Goal: Information Seeking & Learning: Learn about a topic

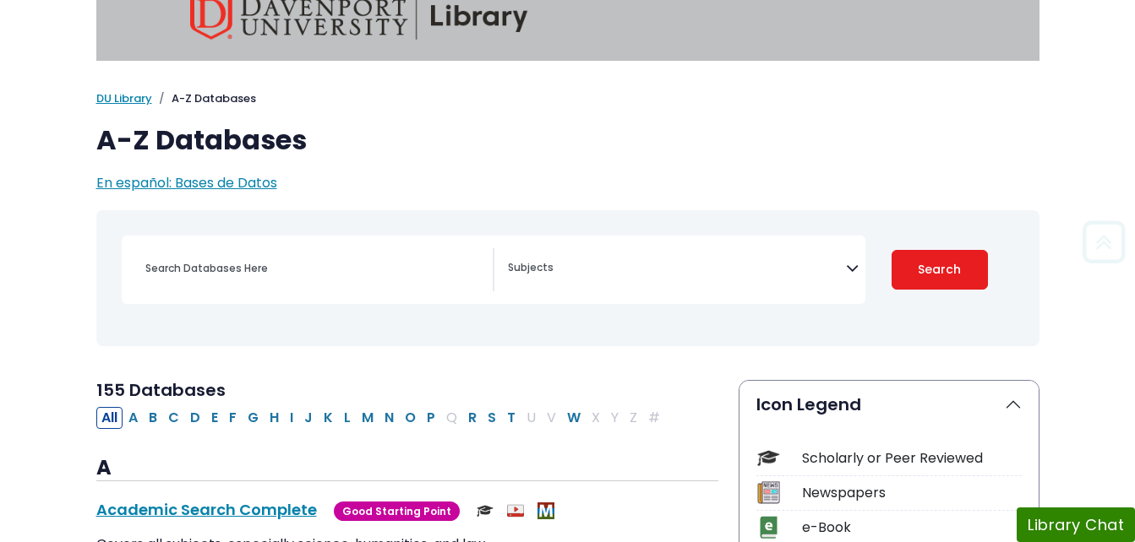
scroll to position [27, 0]
click at [431, 417] on button "P" at bounding box center [431, 419] width 19 height 22
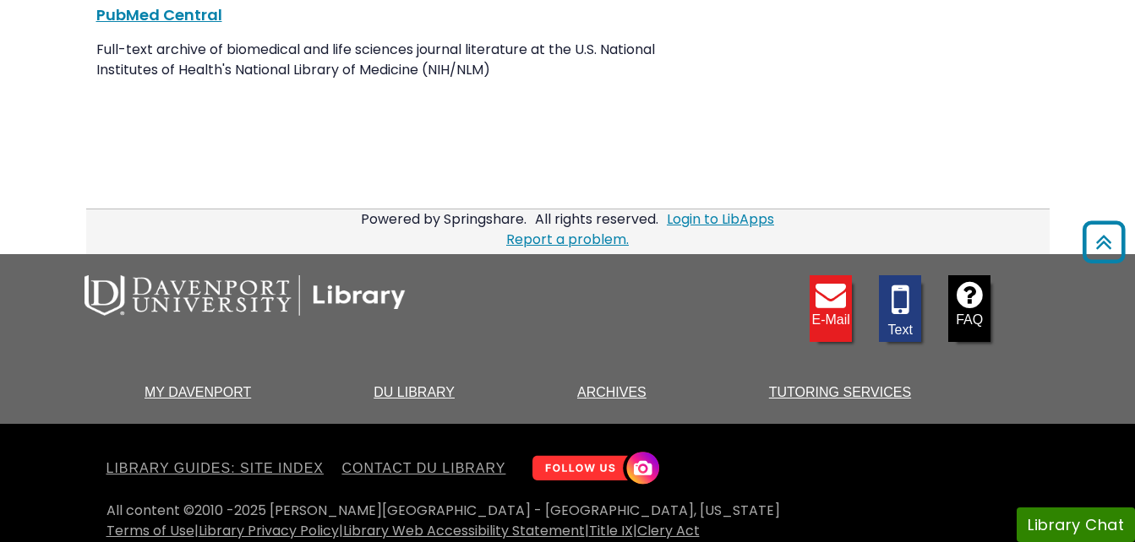
scroll to position [3103, 0]
click at [977, 254] on footer "E-mail Text FAQ My Davenport DU Library Archives Tutoring Services" at bounding box center [567, 339] width 1135 height 170
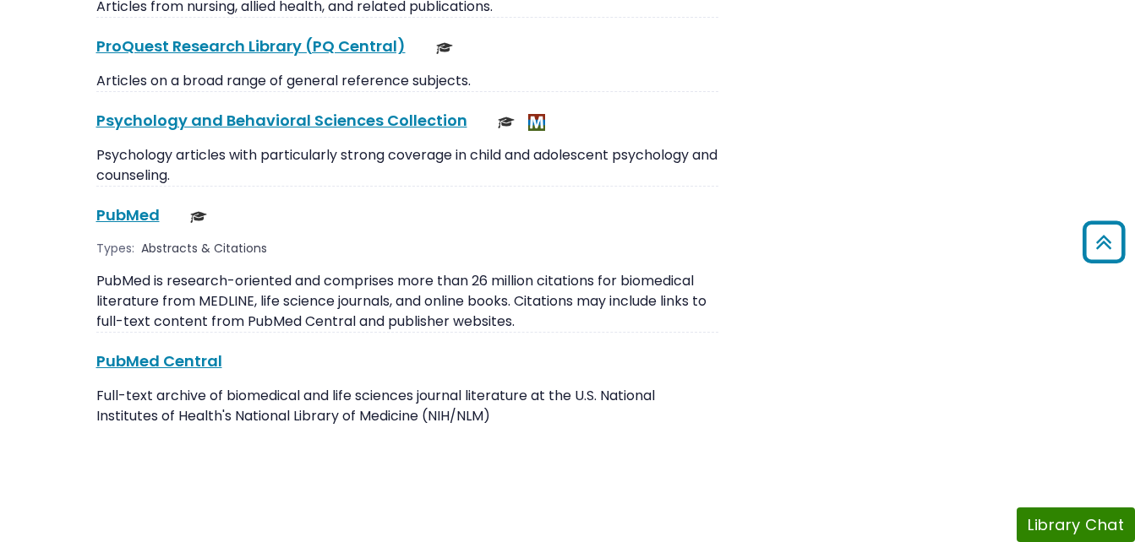
scroll to position [2737, 0]
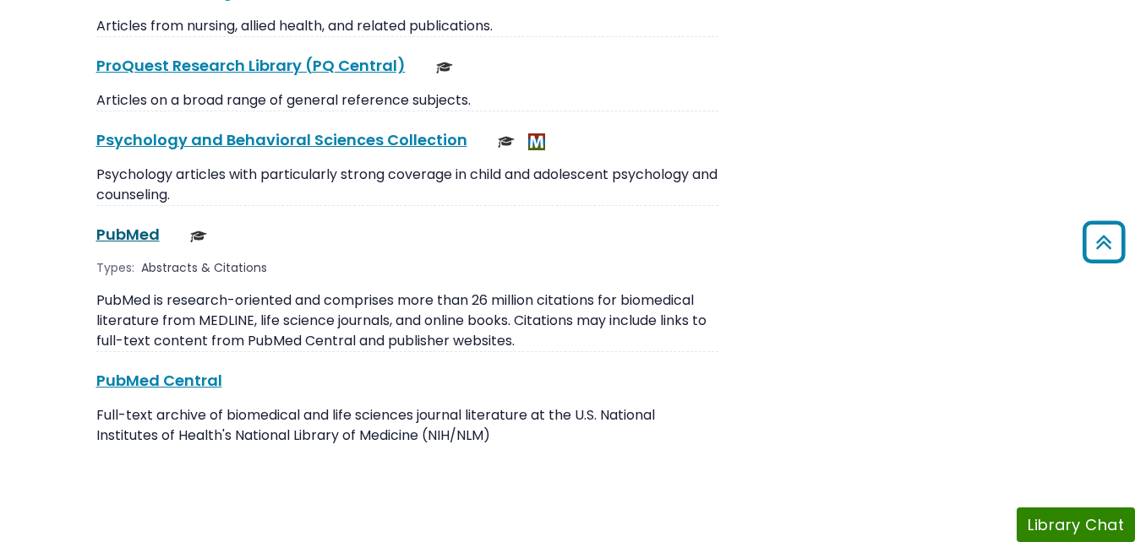
click at [114, 224] on link "PubMed This link opens in a new window" at bounding box center [127, 234] width 63 height 21
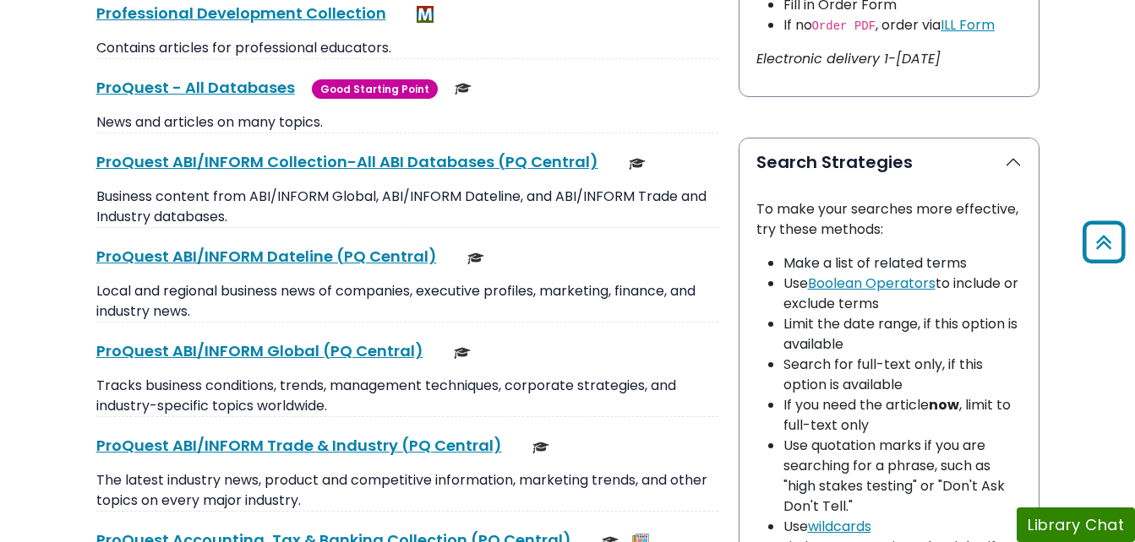
scroll to position [1055, 0]
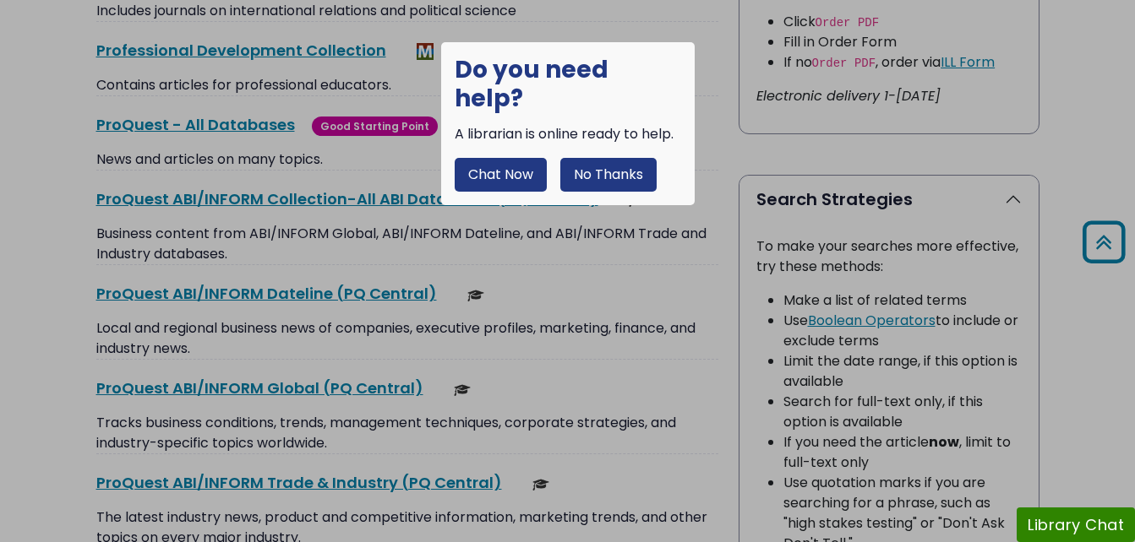
click at [597, 158] on button "No Thanks" at bounding box center [608, 175] width 96 height 34
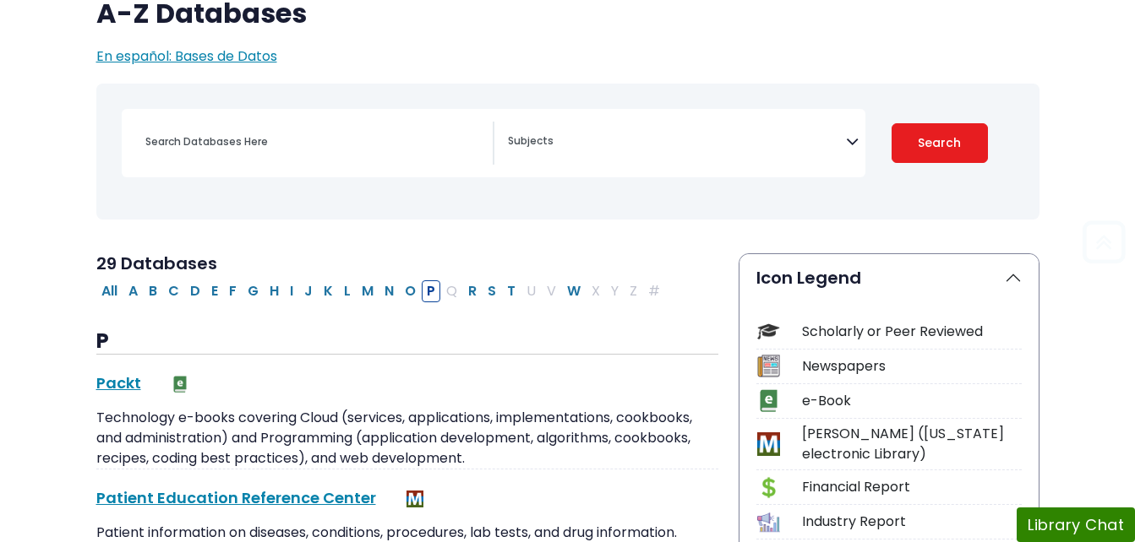
scroll to position [154, 0]
click at [174, 290] on button "C" at bounding box center [173, 292] width 21 height 22
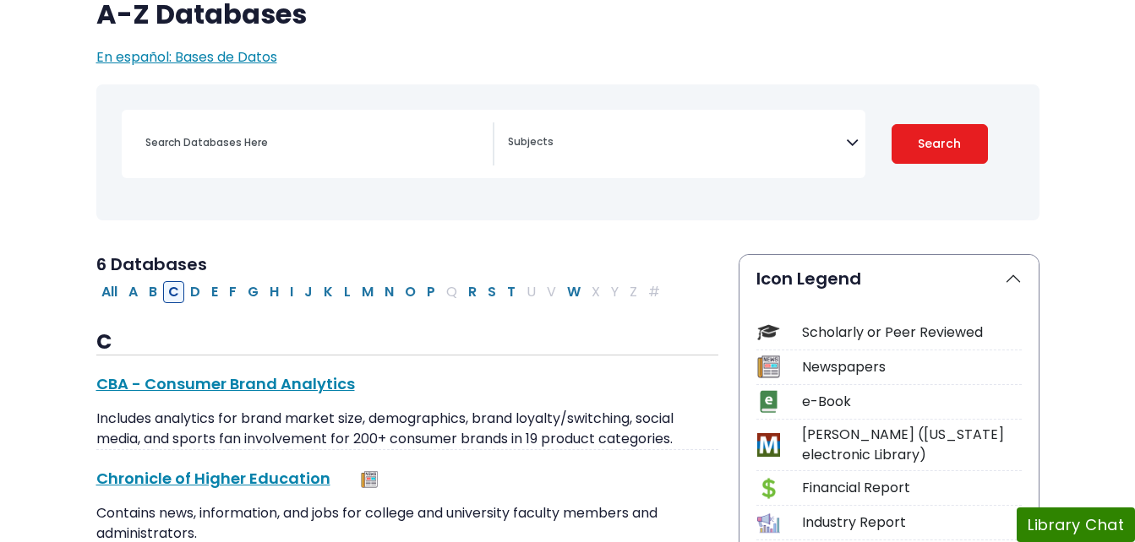
click at [172, 292] on button "C" at bounding box center [173, 292] width 21 height 22
select select "Database Subject Filter"
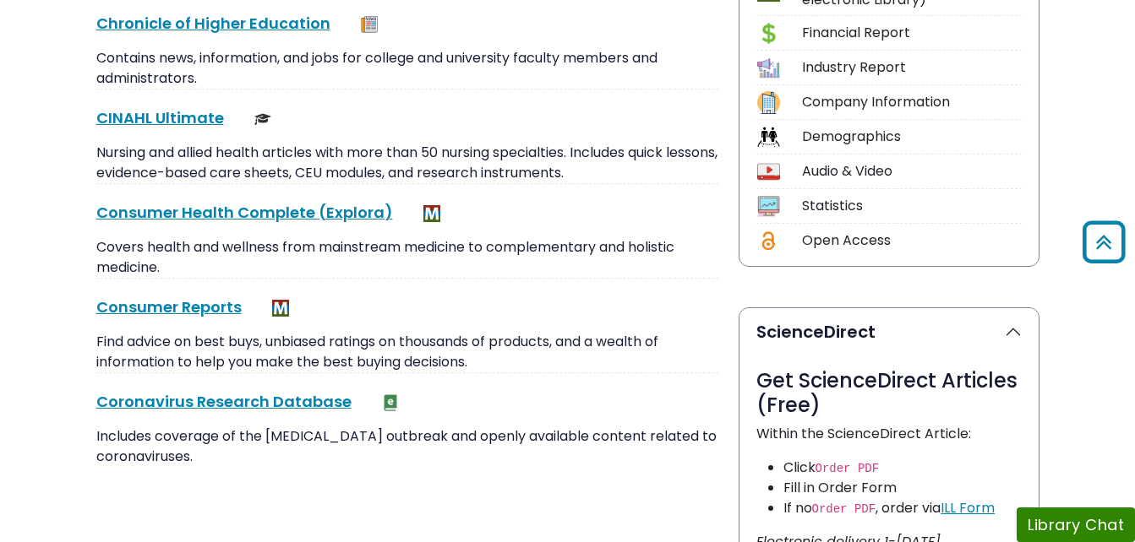
scroll to position [613, 0]
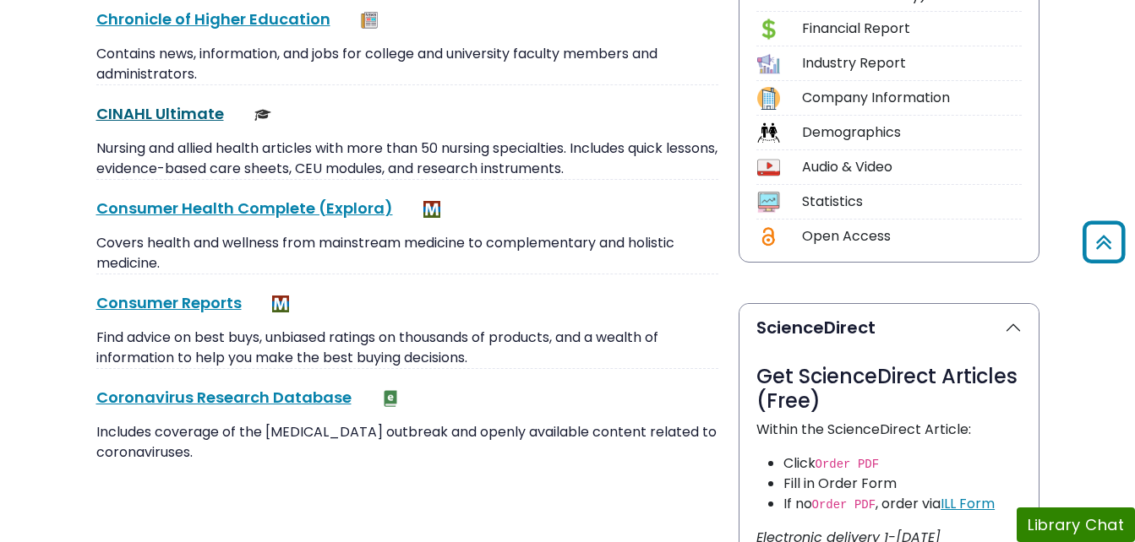
click at [193, 111] on link "CINAHL Ultimate This link opens in a new window" at bounding box center [160, 113] width 128 height 21
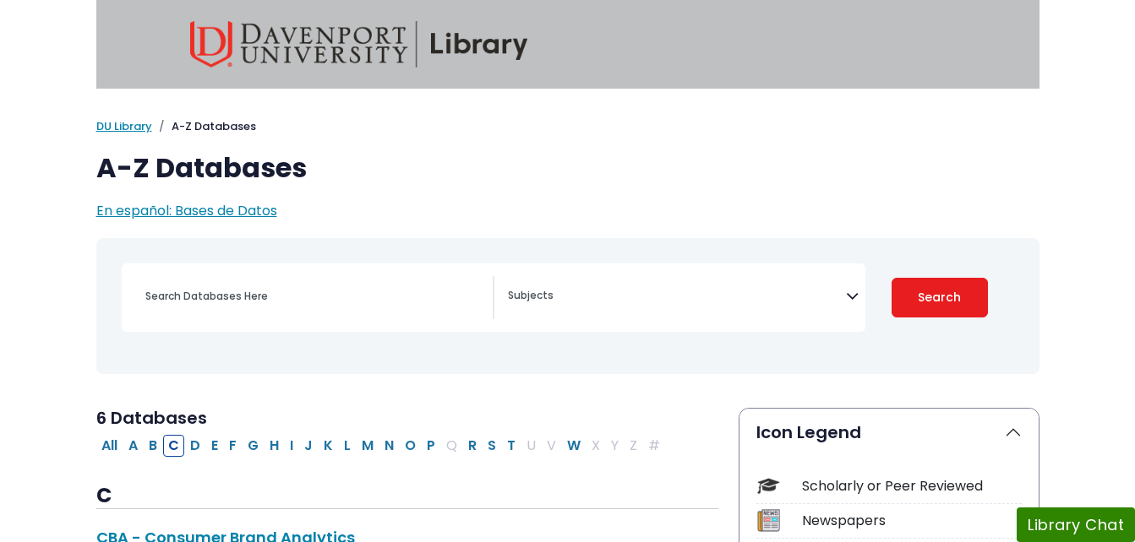
scroll to position [86, 0]
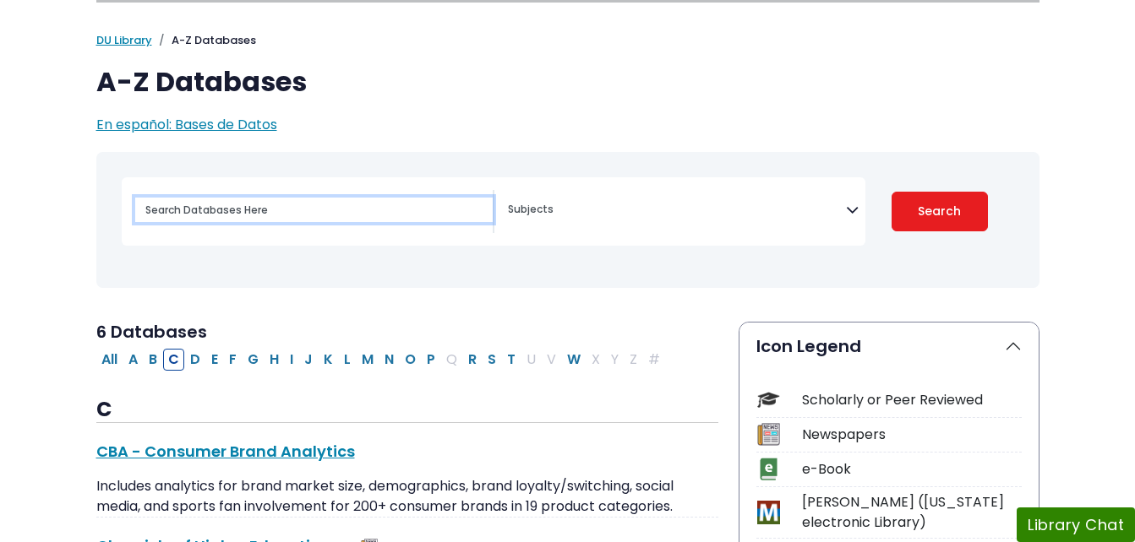
click at [379, 204] on input "Search database by title or keyword" at bounding box center [313, 210] width 357 height 25
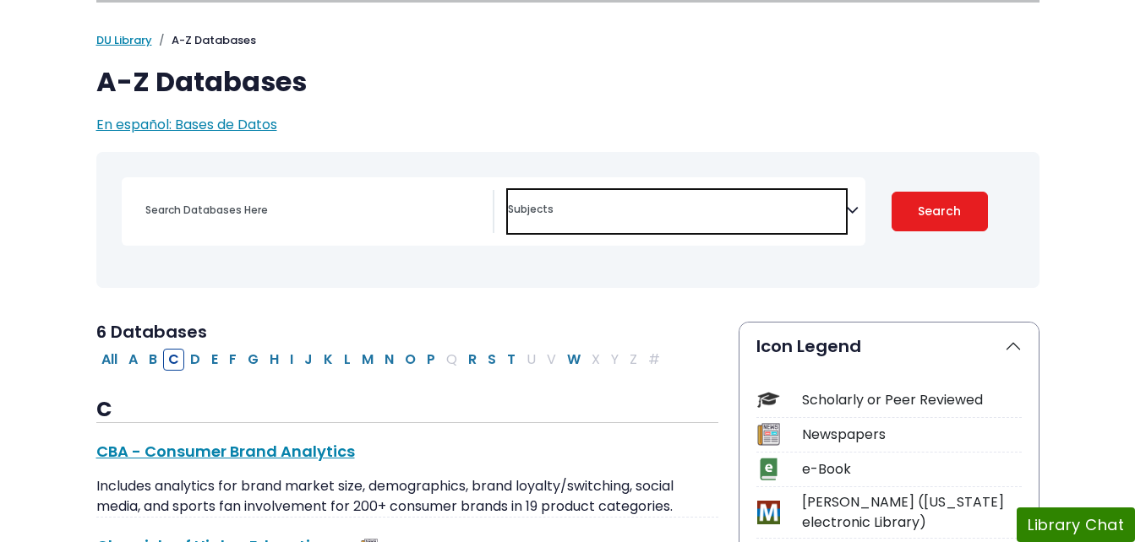
click at [575, 213] on textarea "Search" at bounding box center [677, 211] width 338 height 14
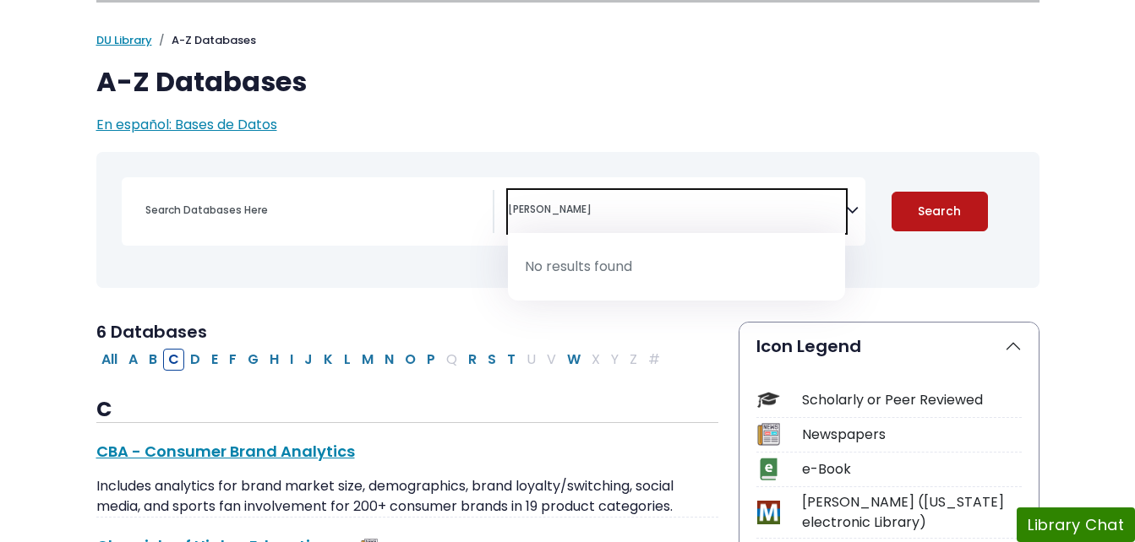
type textarea "faye abdellah"
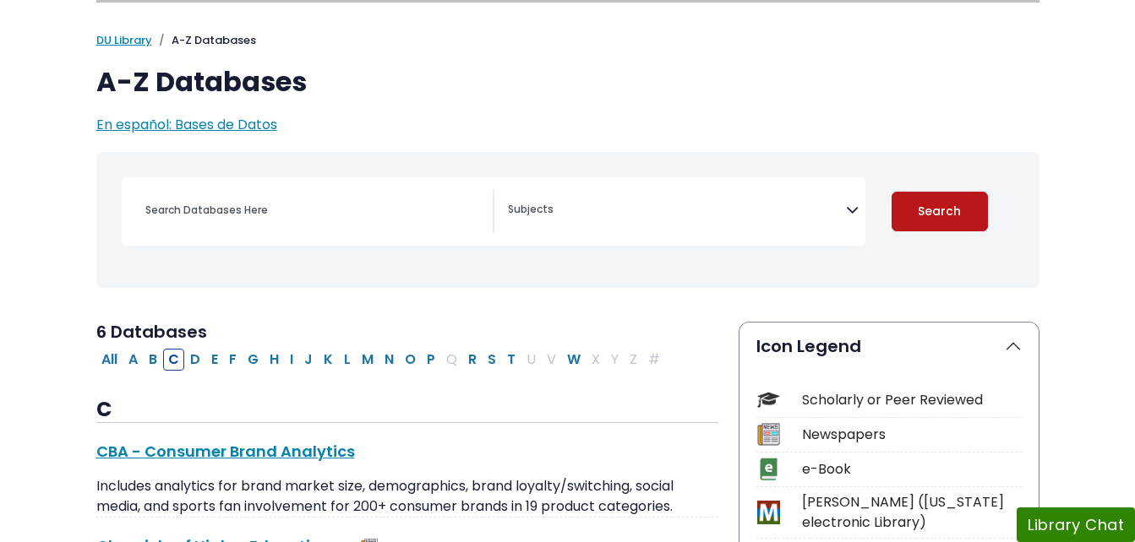
click at [948, 212] on button "Search" at bounding box center [939, 212] width 96 height 40
select select "Database Subject Filter"
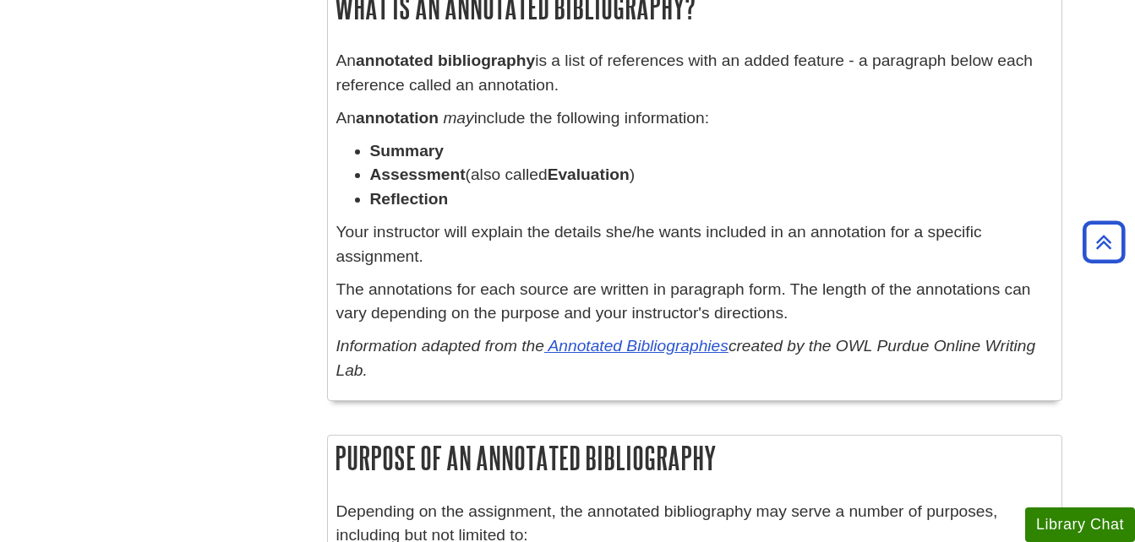
scroll to position [1140, 0]
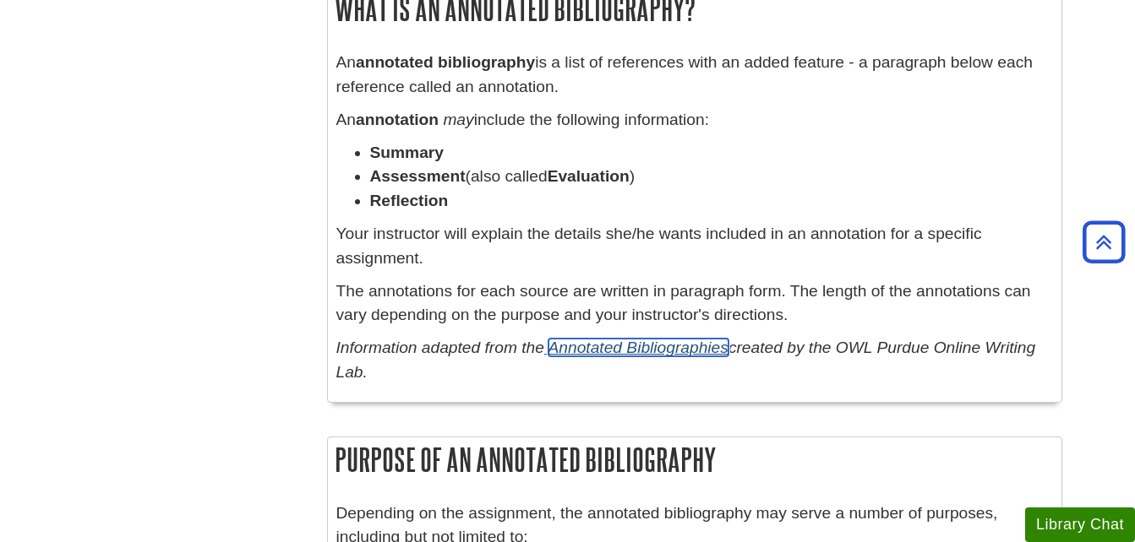
click at [601, 342] on link "Annotated Bibliographies" at bounding box center [638, 348] width 180 height 18
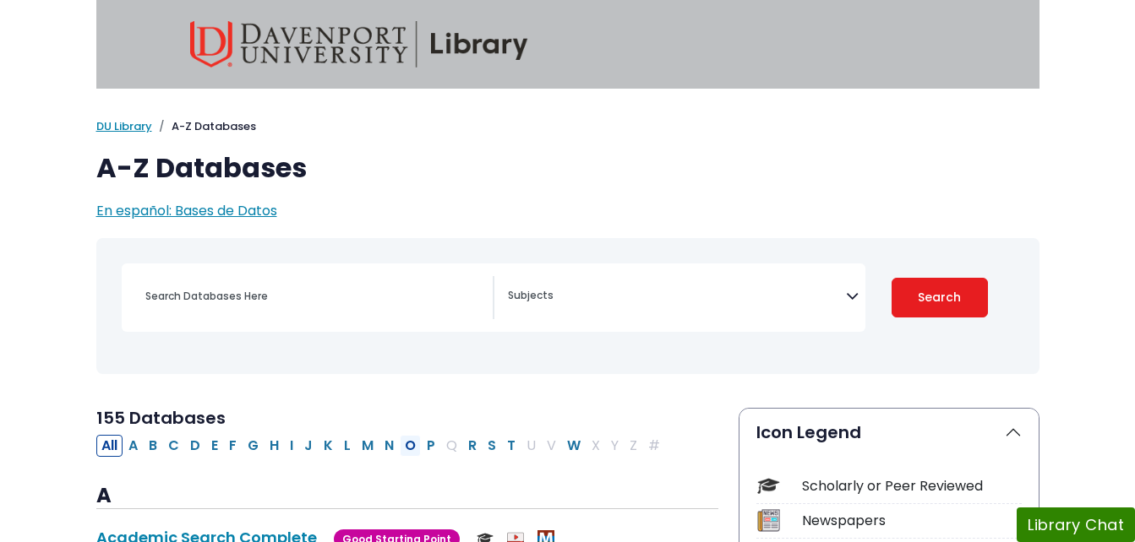
click at [411, 442] on button "O" at bounding box center [410, 446] width 21 height 22
select select "Database Subject Filter"
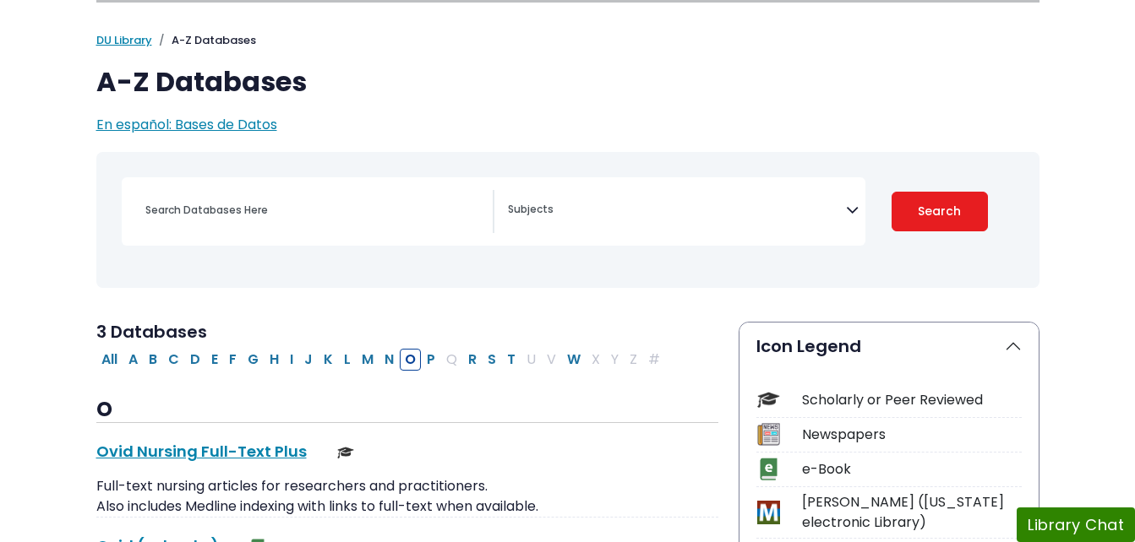
scroll to position [105, 0]
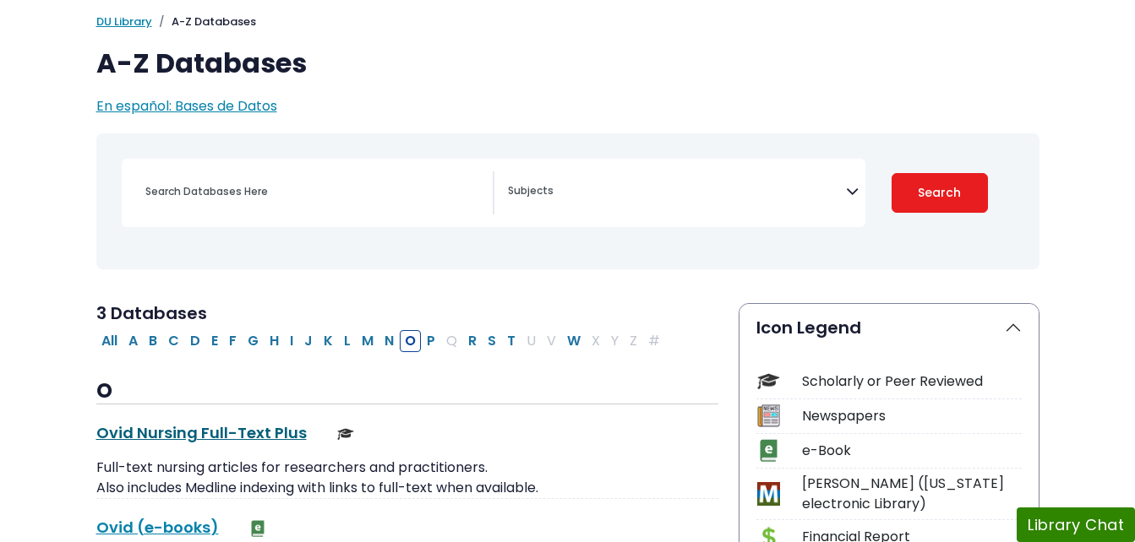
click at [232, 430] on link "Ovid Nursing Full-Text Plus This link opens in a new window" at bounding box center [201, 432] width 210 height 21
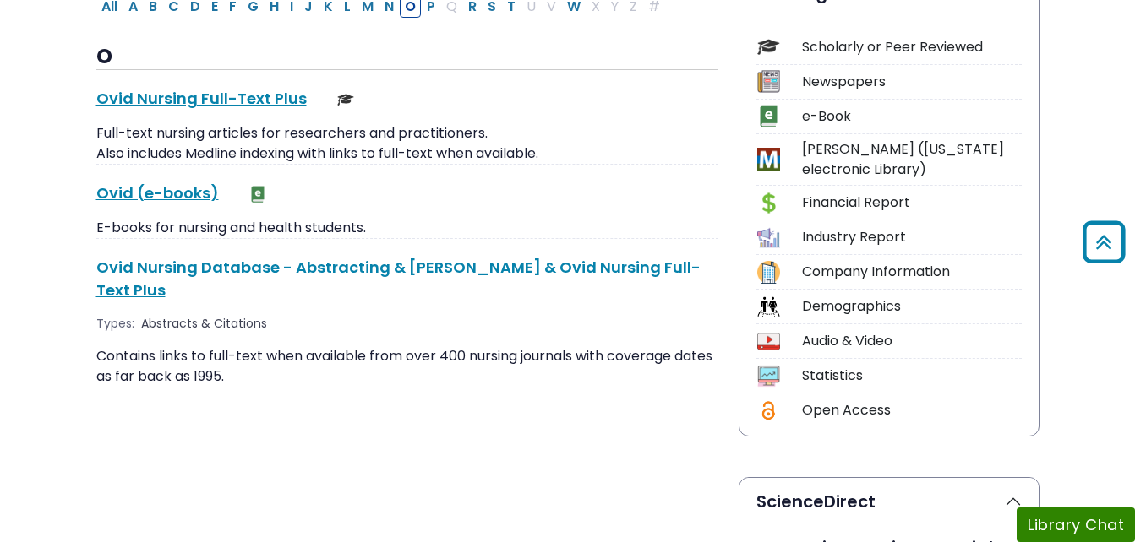
scroll to position [440, 0]
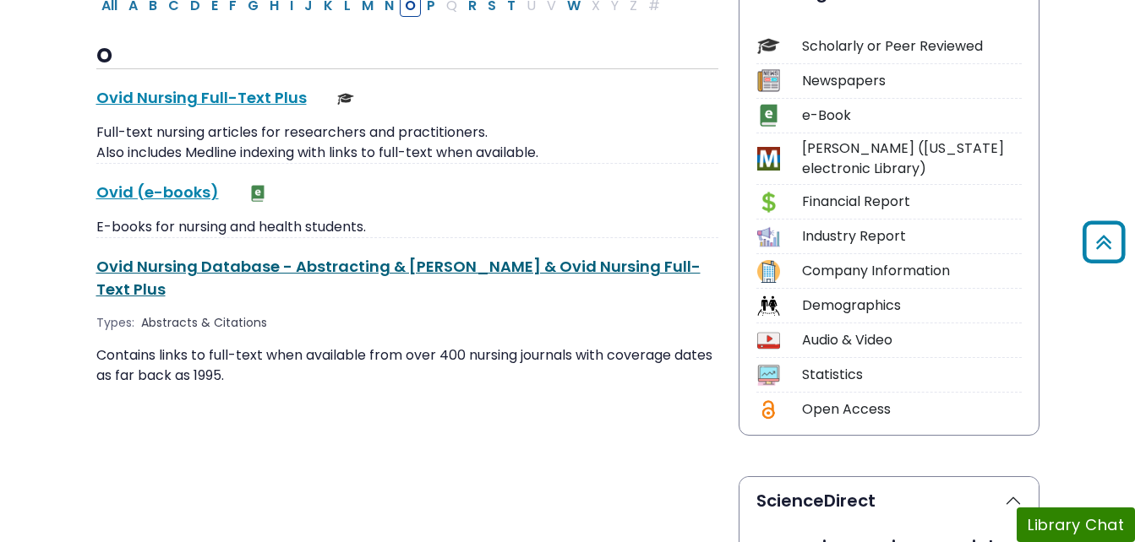
click at [417, 266] on link "Ovid Nursing Database - Abstracting & [PERSON_NAME] & Ovid Nursing Full-Text Pl…" at bounding box center [398, 278] width 604 height 44
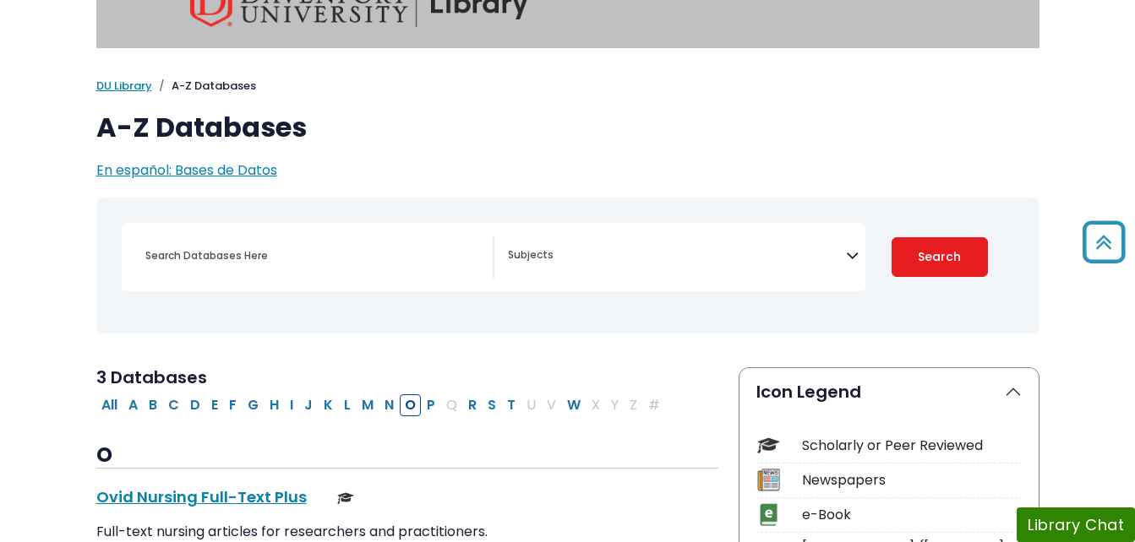
scroll to position [0, 0]
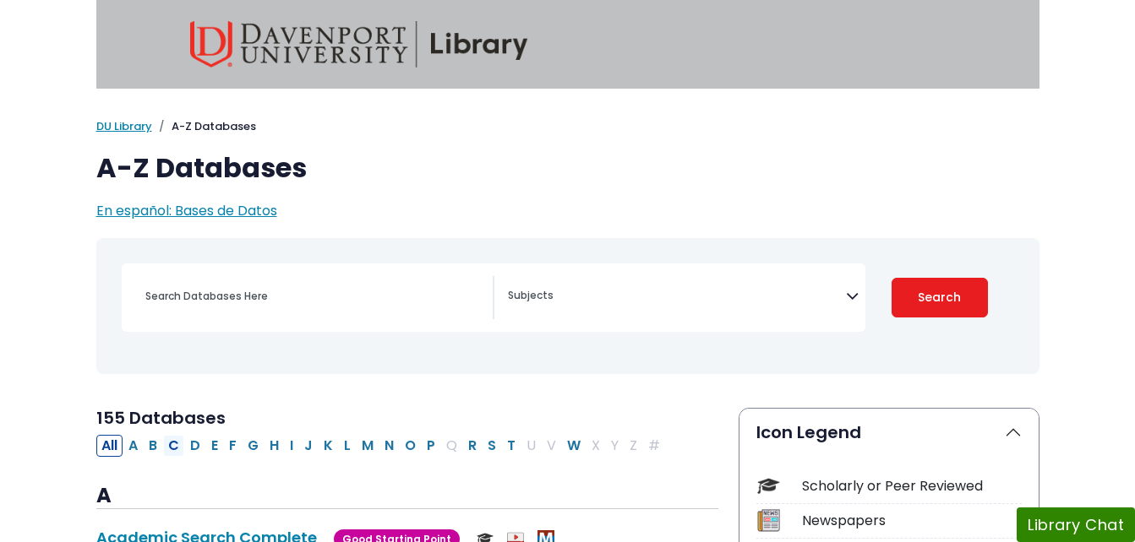
click at [173, 442] on button "C" at bounding box center [173, 446] width 21 height 22
select select "Database Subject Filter"
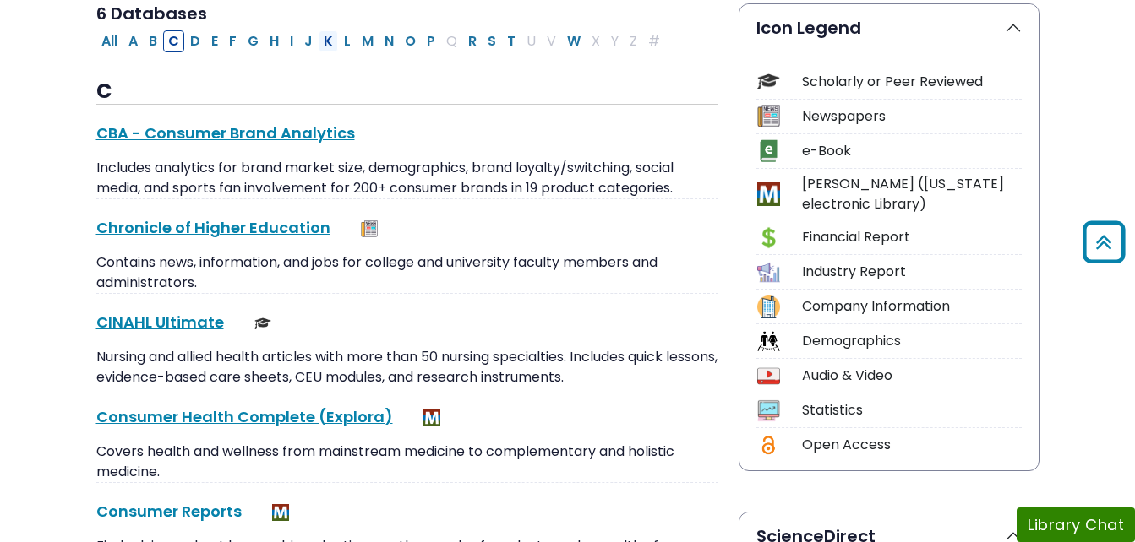
scroll to position [434, 0]
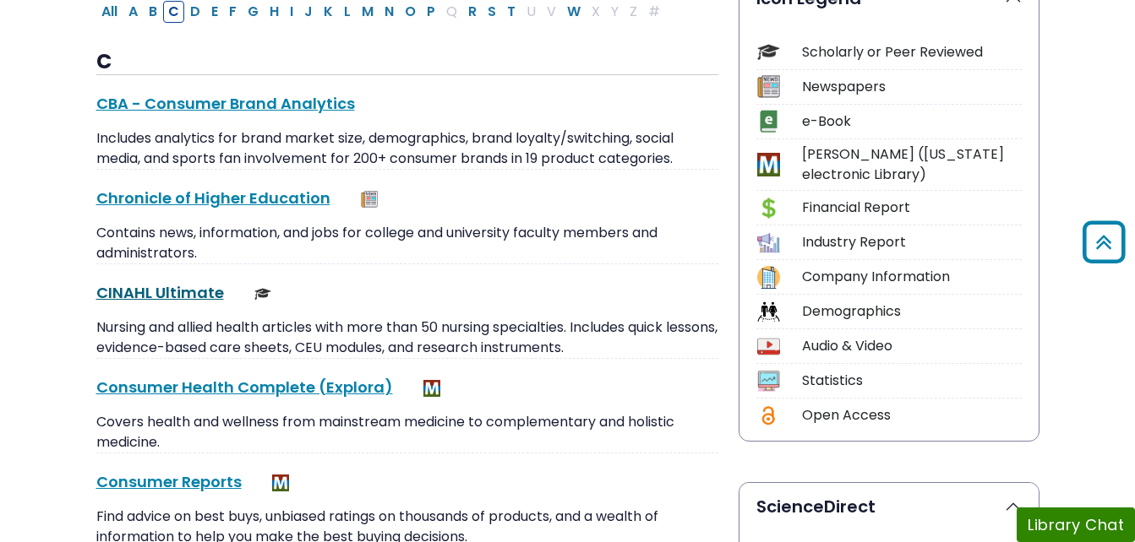
click at [152, 293] on link "CINAHL Ultimate This link opens in a new window" at bounding box center [160, 292] width 128 height 21
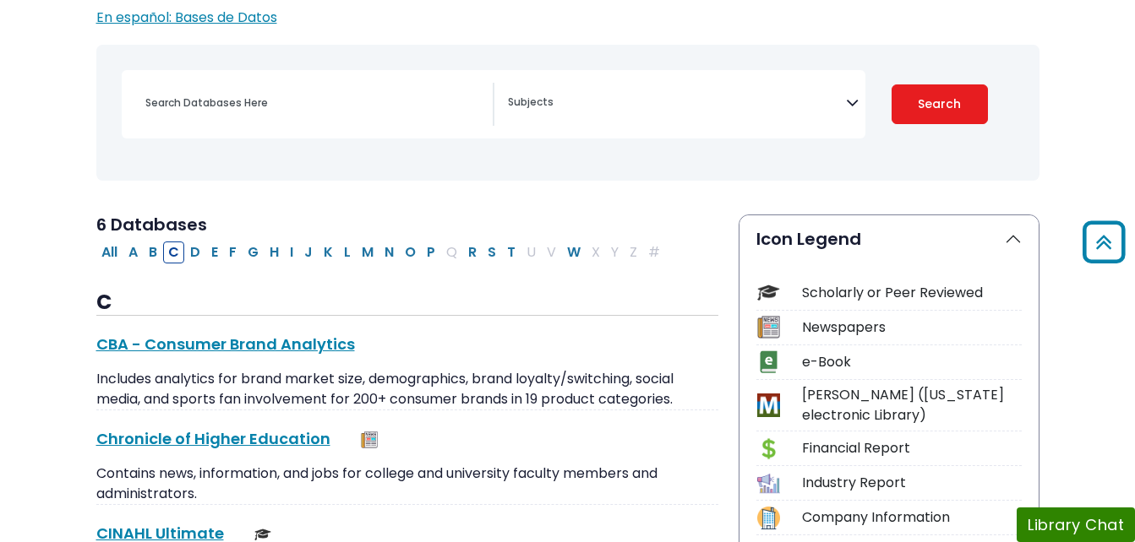
scroll to position [0, 0]
